Goal: Task Accomplishment & Management: Use online tool/utility

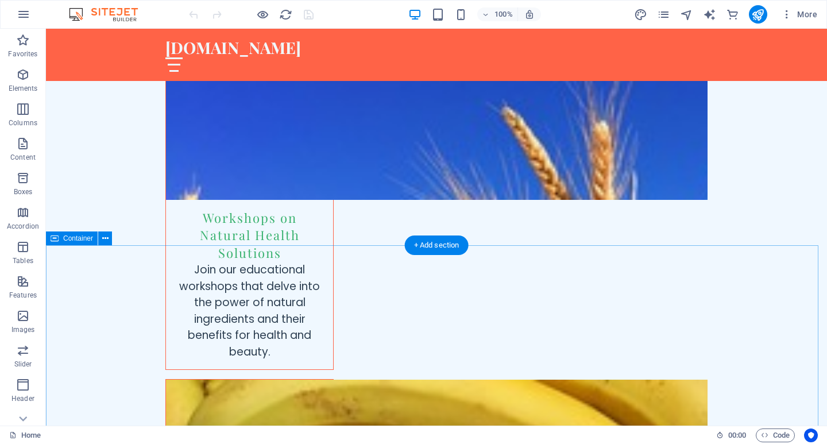
scroll to position [3100, 0]
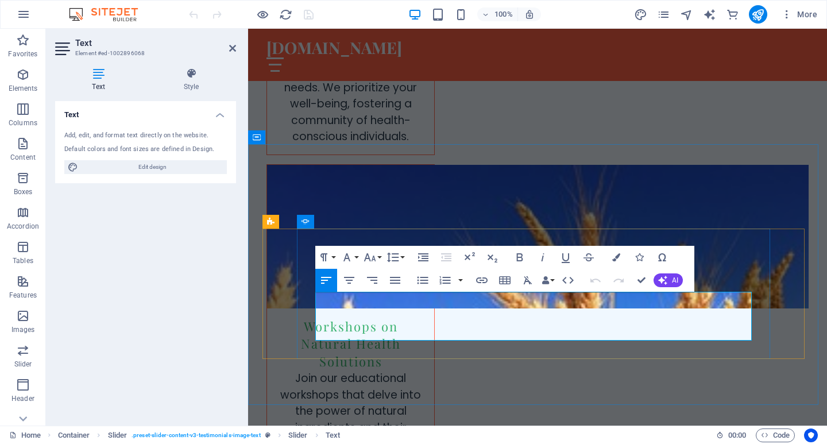
drag, startPoint x: 348, startPoint y: 304, endPoint x: 299, endPoint y: 297, distance: 49.9
copy p "I've been using DVAZZ detox drink for a few weeks now, and I can already feel t…"
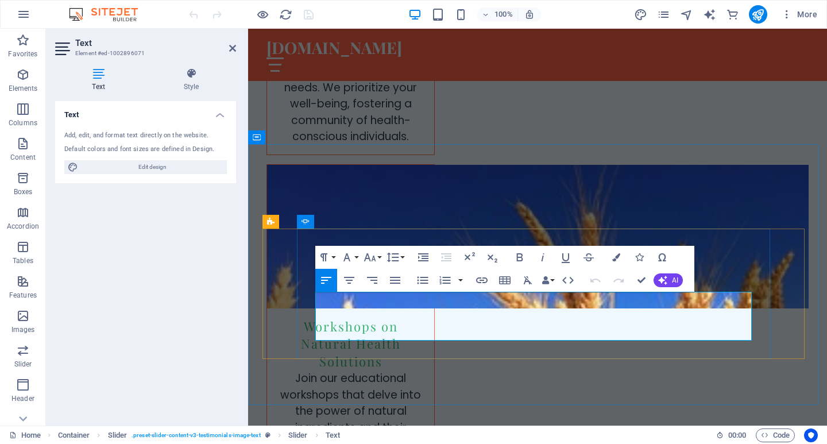
drag, startPoint x: 377, startPoint y: 332, endPoint x: 315, endPoint y: 302, distance: 68.8
copy p "DVAZZ has changed the way I think about detoxing. The natural ingredients provi…"
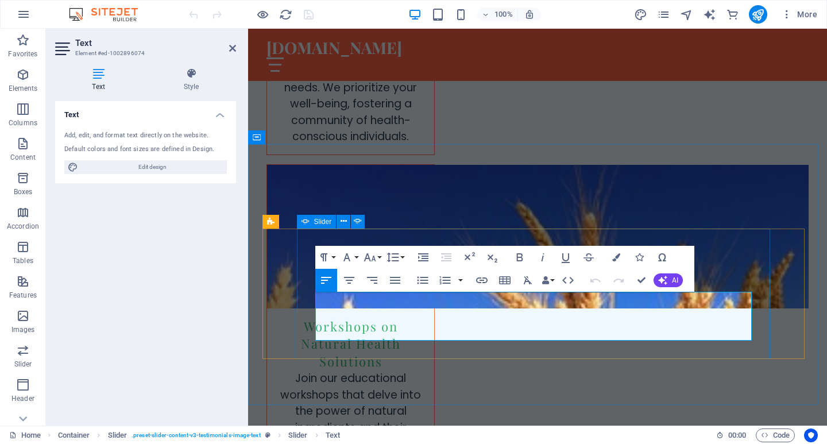
drag, startPoint x: 390, startPoint y: 332, endPoint x: 306, endPoint y: 302, distance: 89.0
copy p "I love how refreshing the DVAZZ detox drink is! Not only does it taste great, b…"
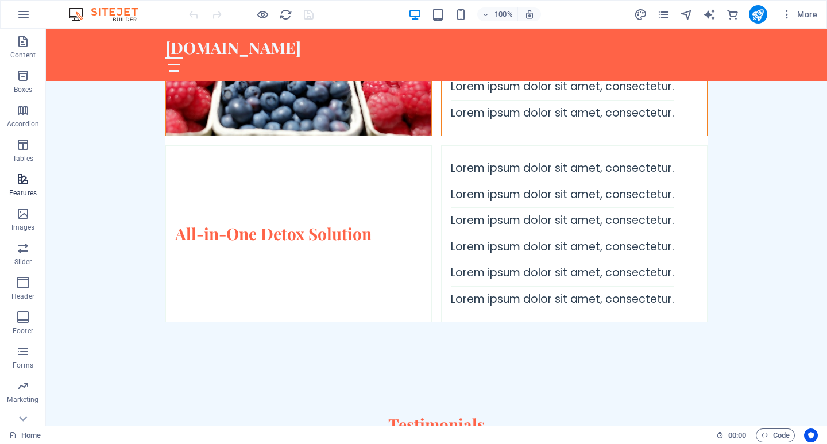
scroll to position [154, 0]
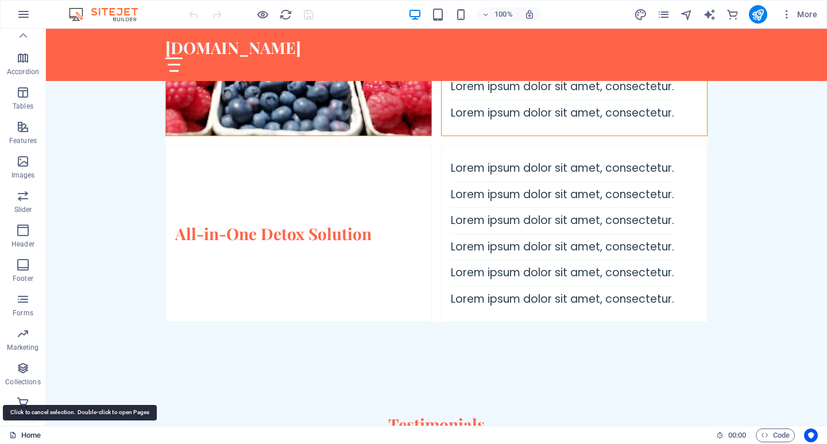
click at [25, 434] on link "Home" at bounding box center [25, 435] width 32 height 14
click at [25, 15] on icon "button" at bounding box center [24, 14] width 14 height 14
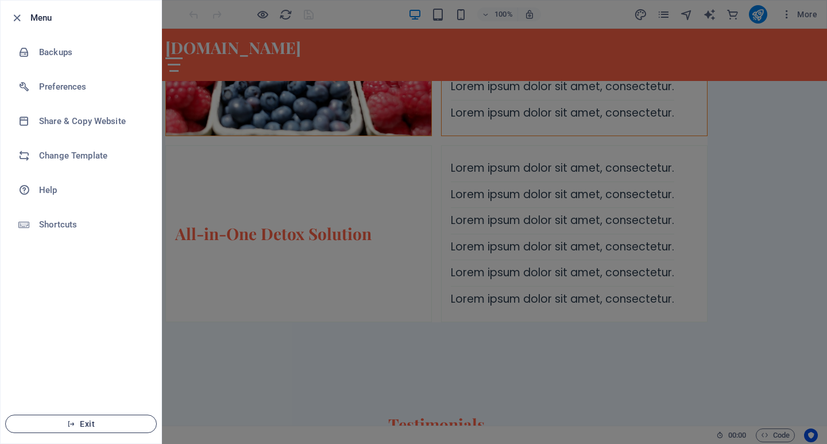
click at [64, 426] on span "Exit" at bounding box center [81, 423] width 132 height 9
